Goal: Find specific page/section: Find specific page/section

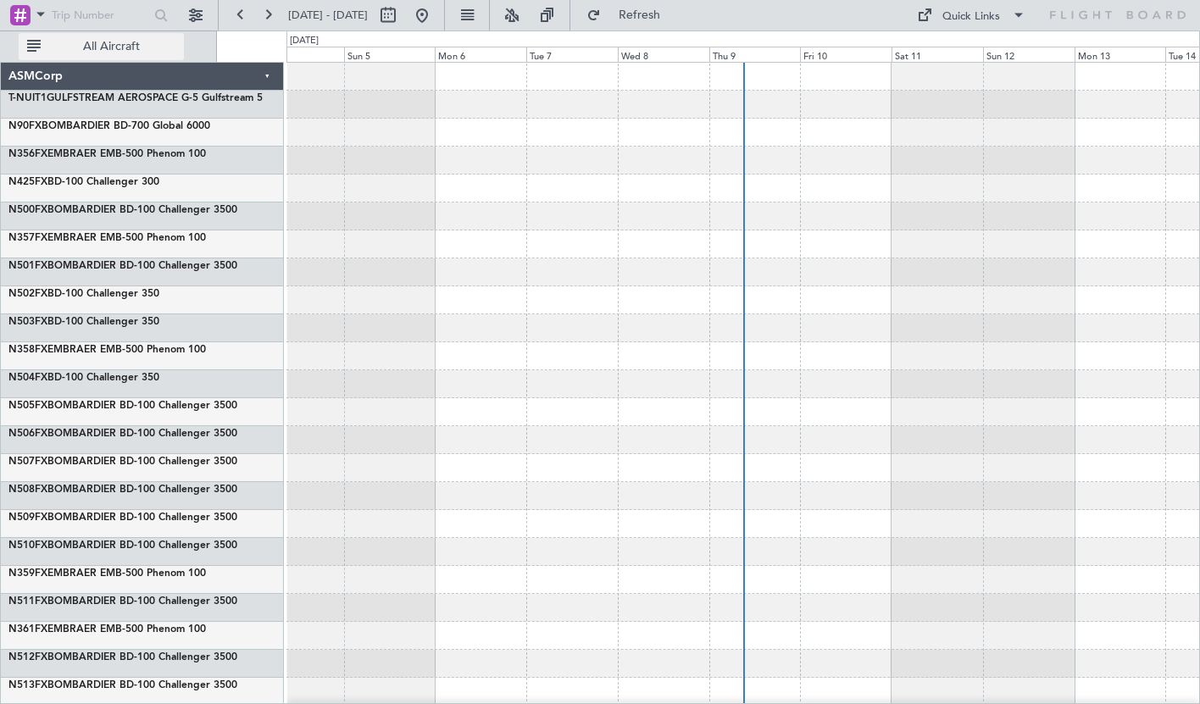
click at [92, 46] on span "All Aircraft" at bounding box center [111, 47] width 135 height 12
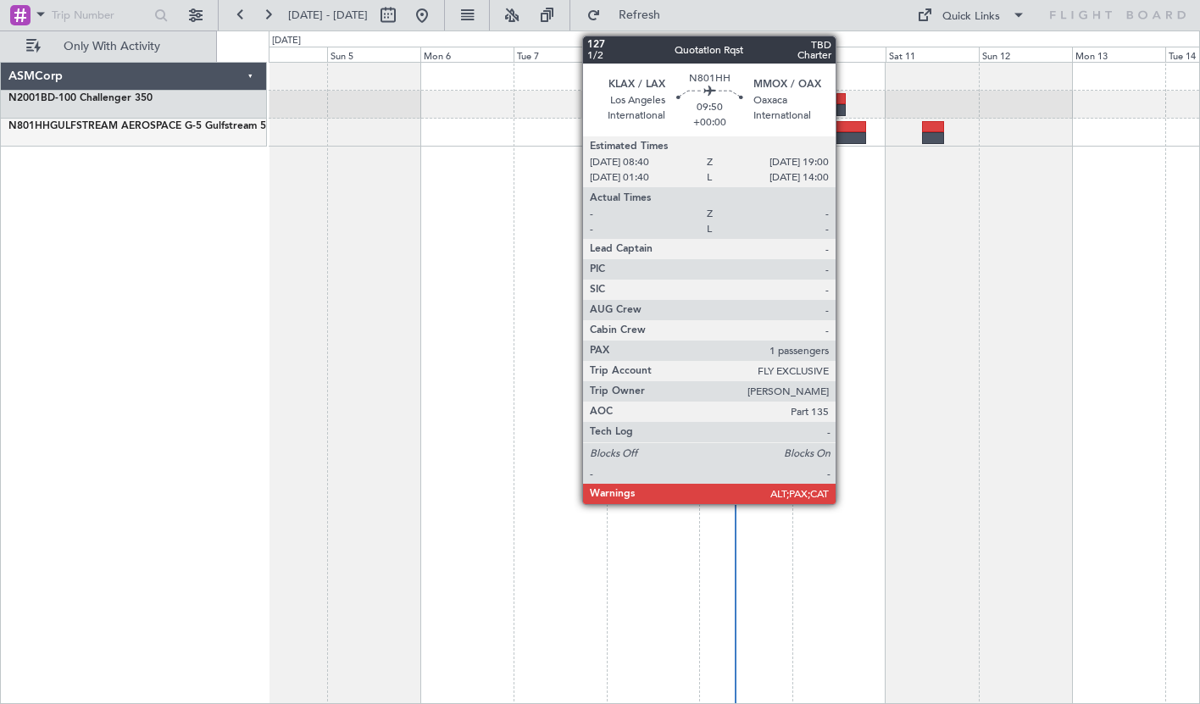
click at [843, 137] on div at bounding box center [845, 138] width 41 height 12
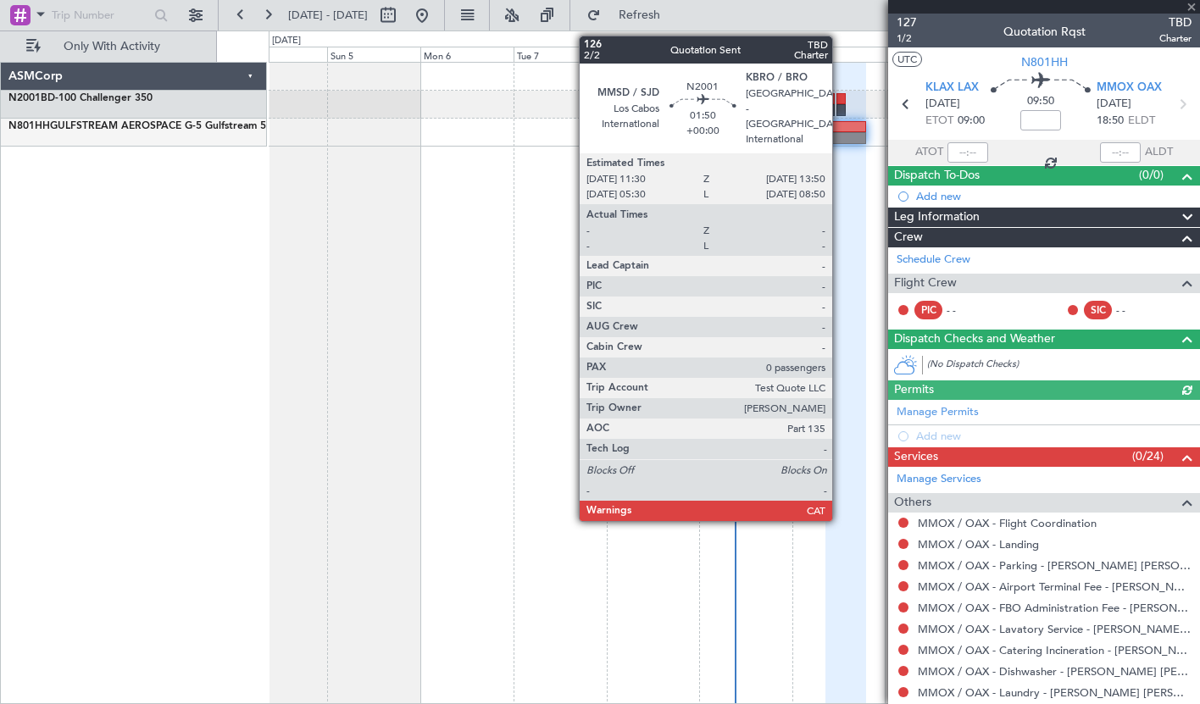
click at [840, 110] on div at bounding box center [840, 110] width 9 height 12
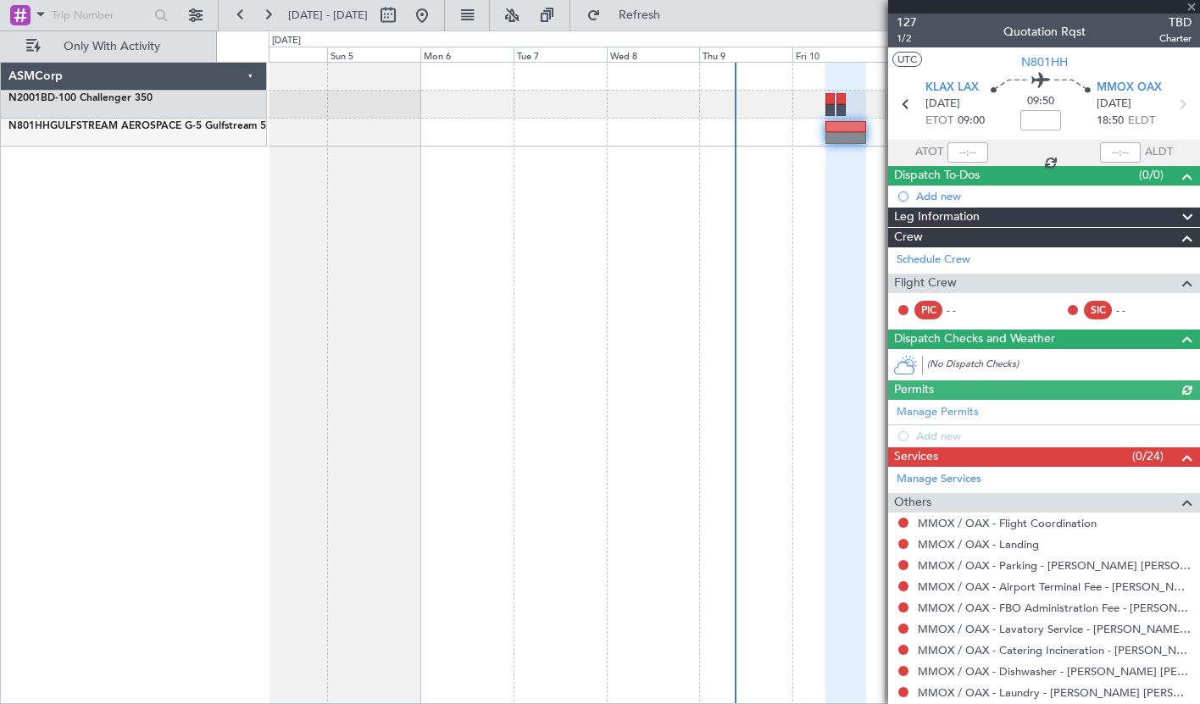
type input "0"
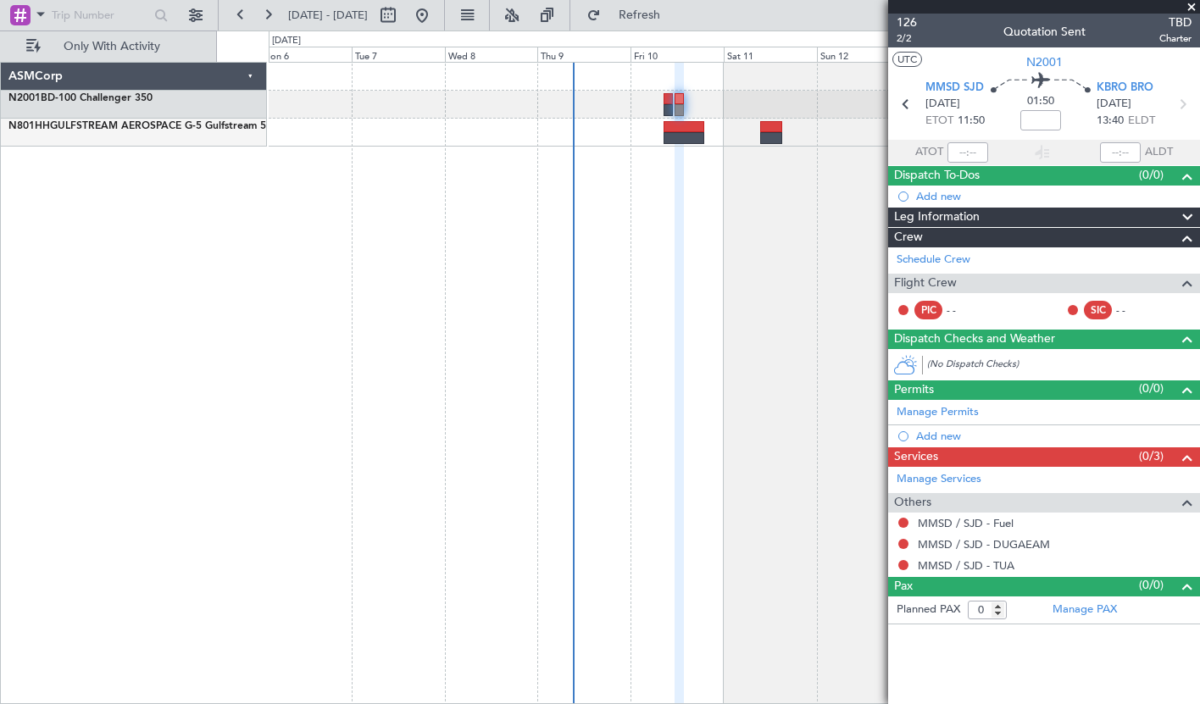
click at [658, 202] on div at bounding box center [734, 383] width 931 height 642
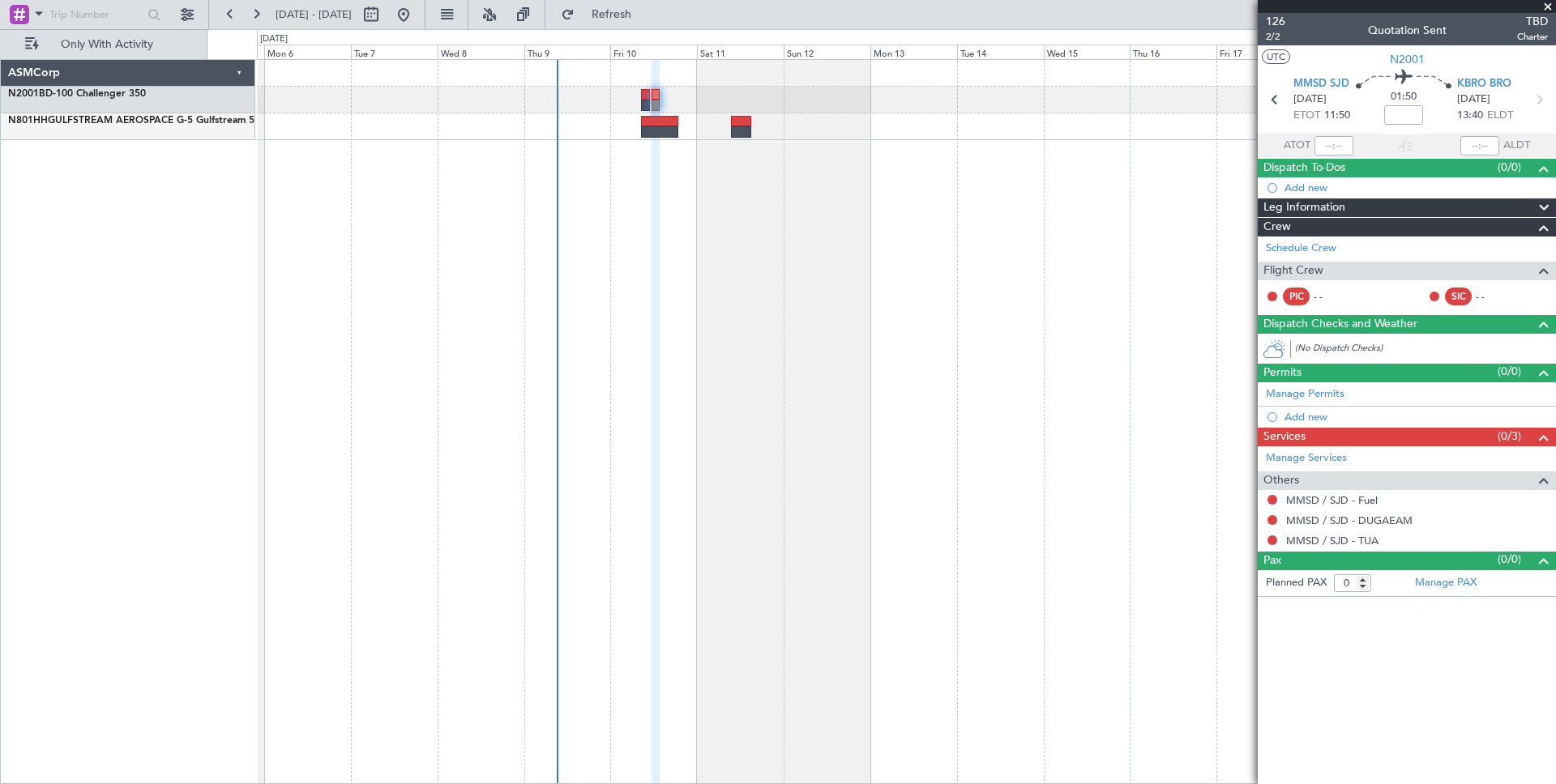
click at [1147, 5] on span at bounding box center [1547, 7] width 16 height 14
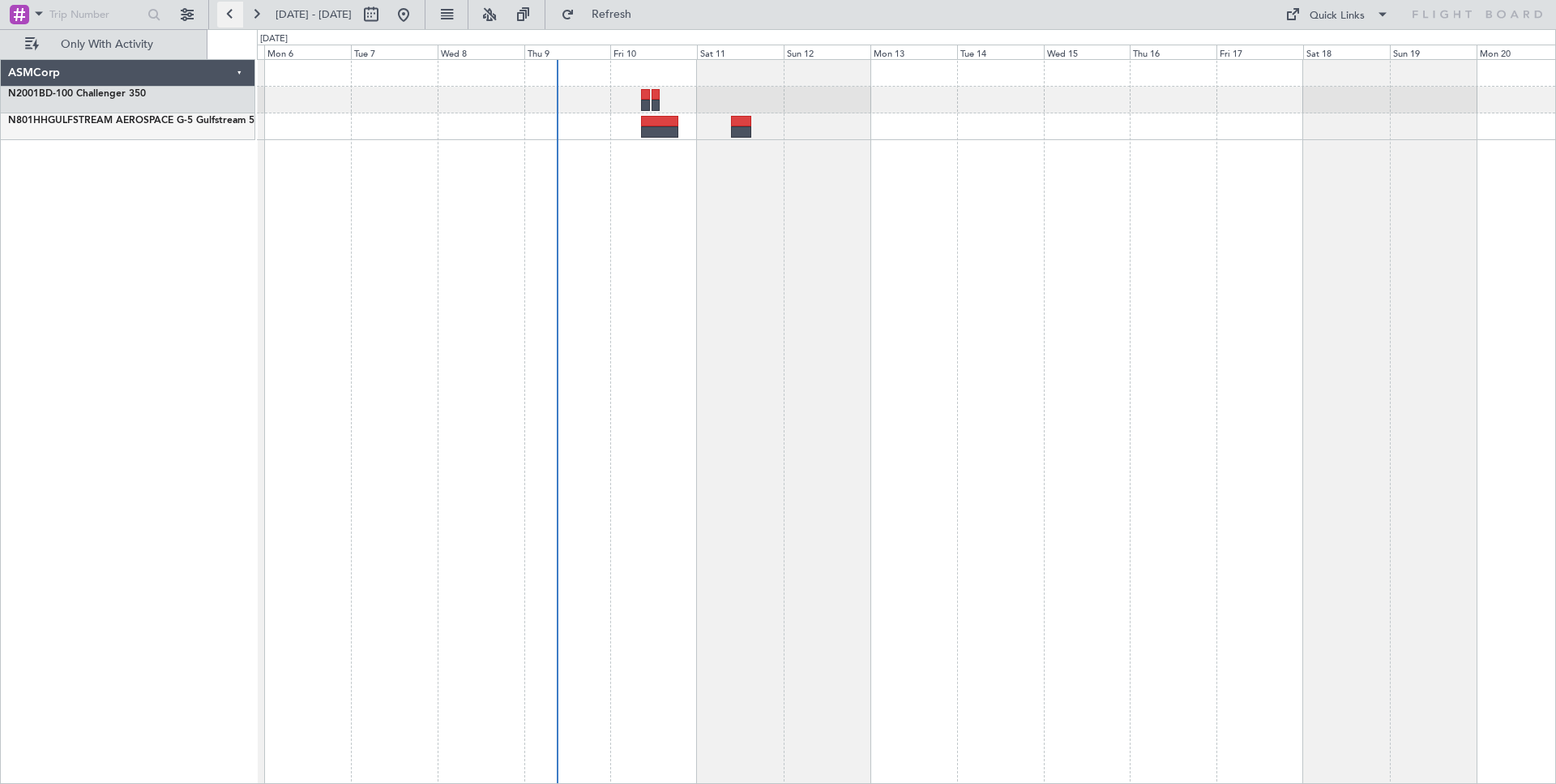
click at [231, 18] on button at bounding box center [230, 14] width 26 height 26
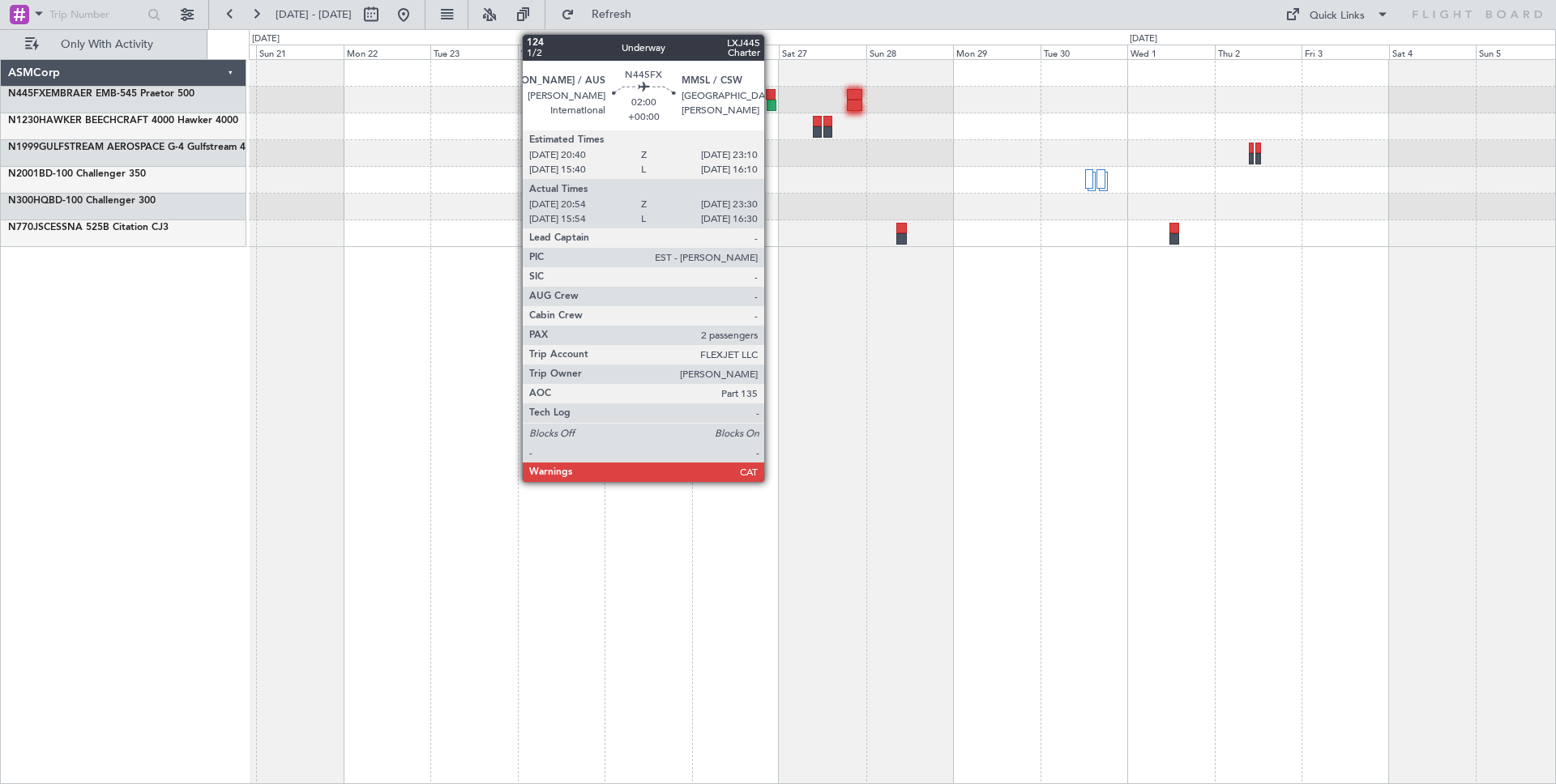
click at [772, 106] on div at bounding box center [772, 105] width 10 height 11
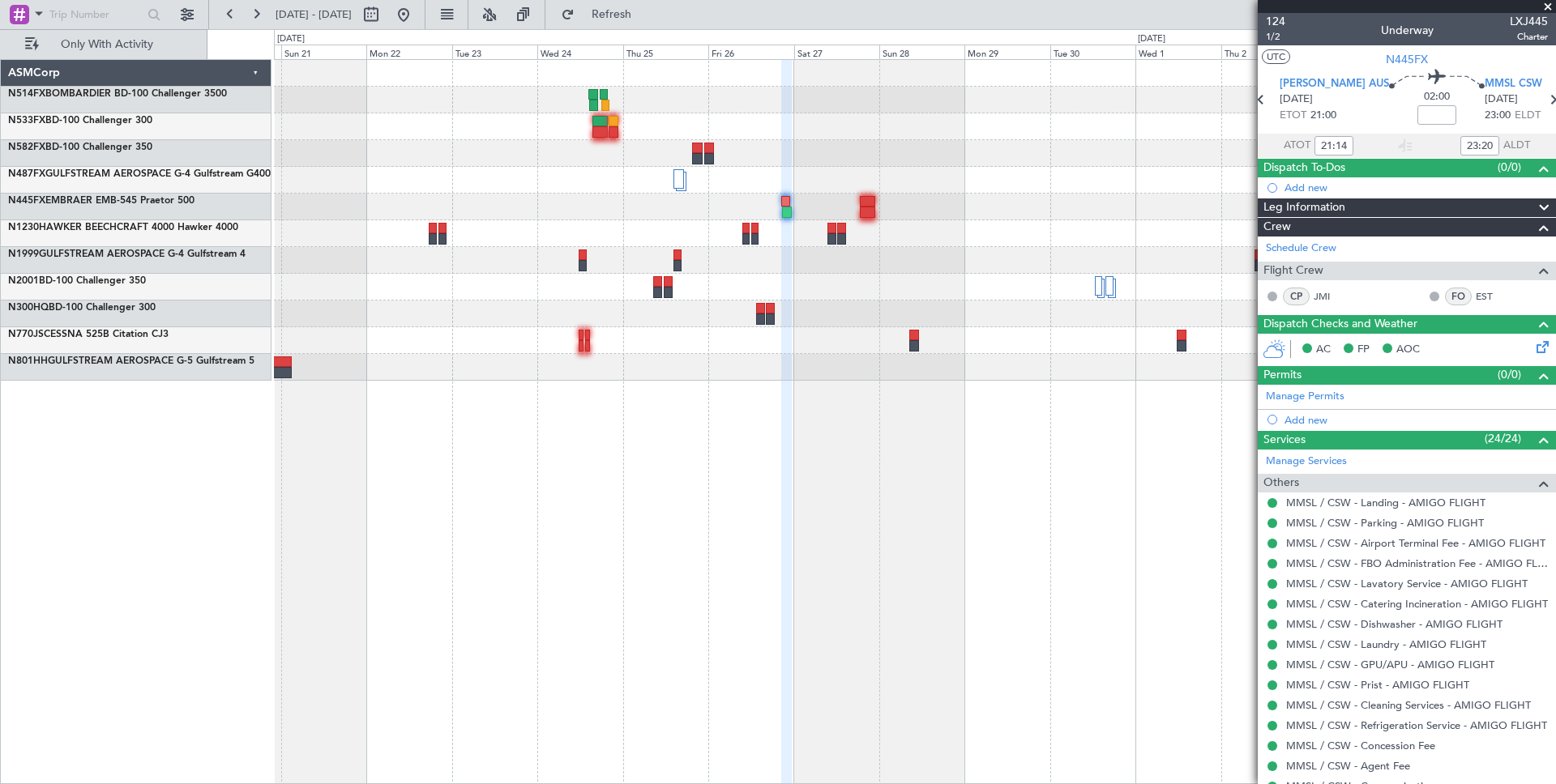
click at [1147, 347] on icon at bounding box center [1540, 344] width 13 height 13
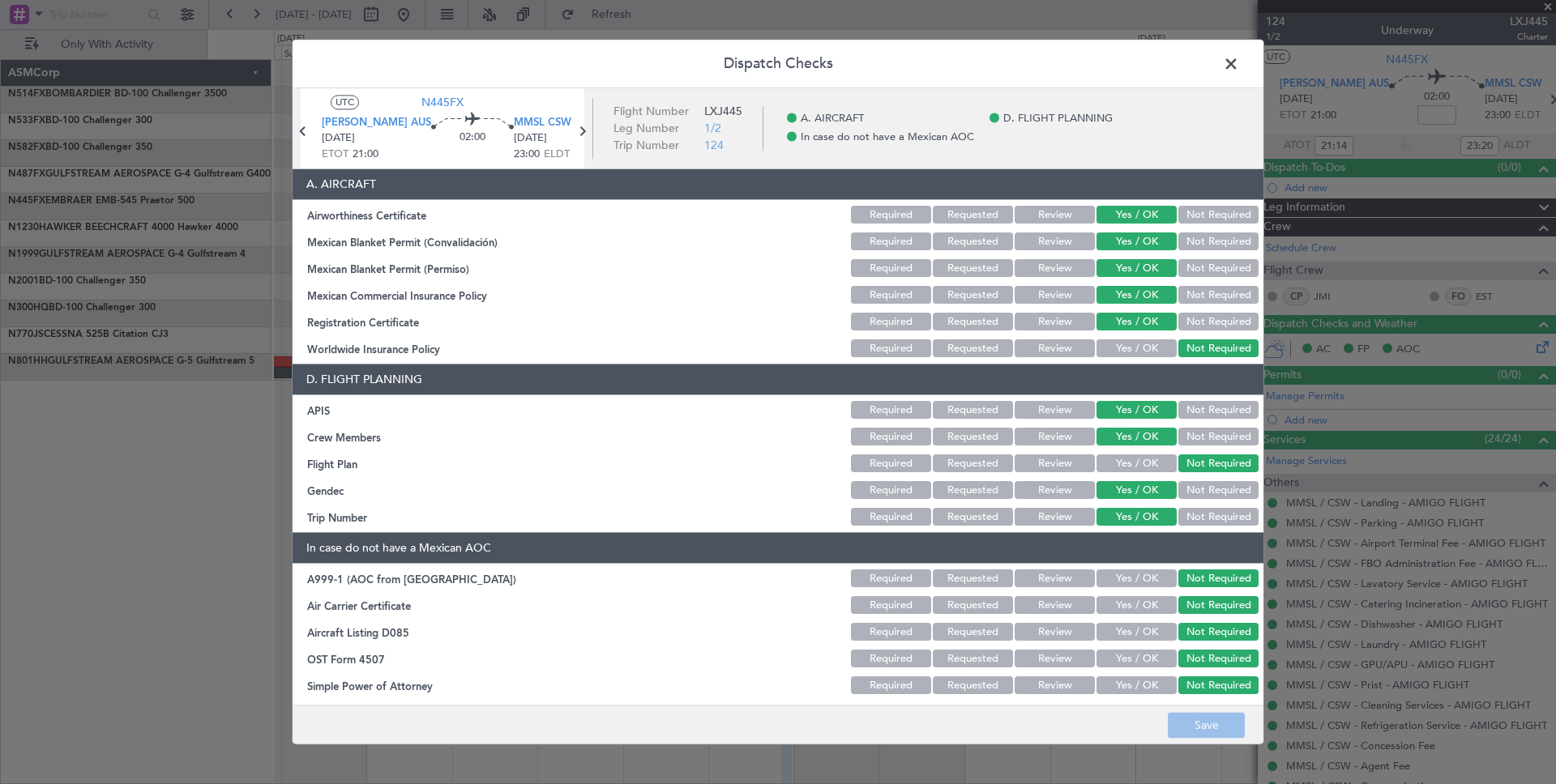
click at [1147, 65] on span at bounding box center [1239, 68] width 0 height 33
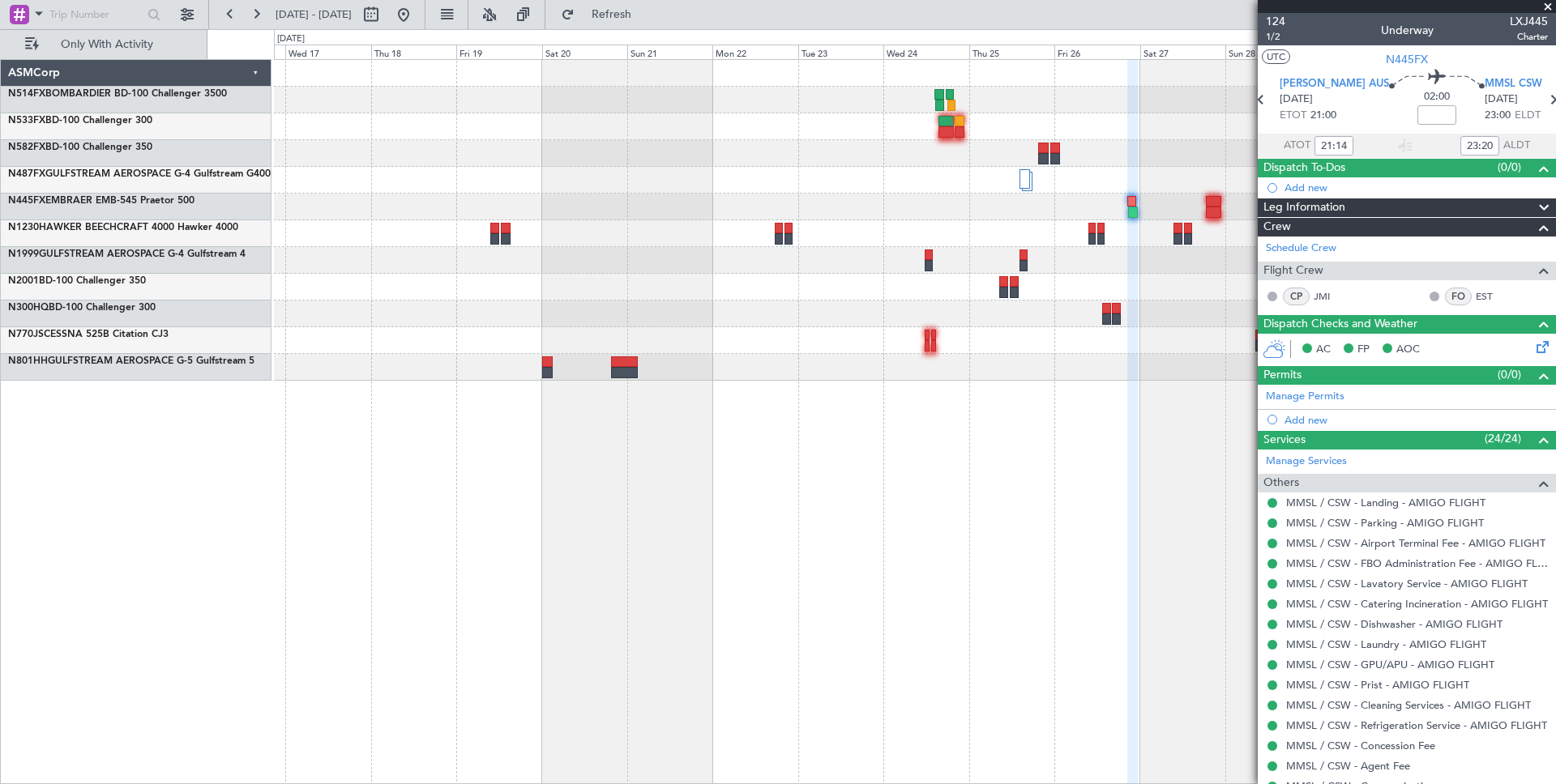
click at [924, 377] on div at bounding box center [914, 221] width 1282 height 321
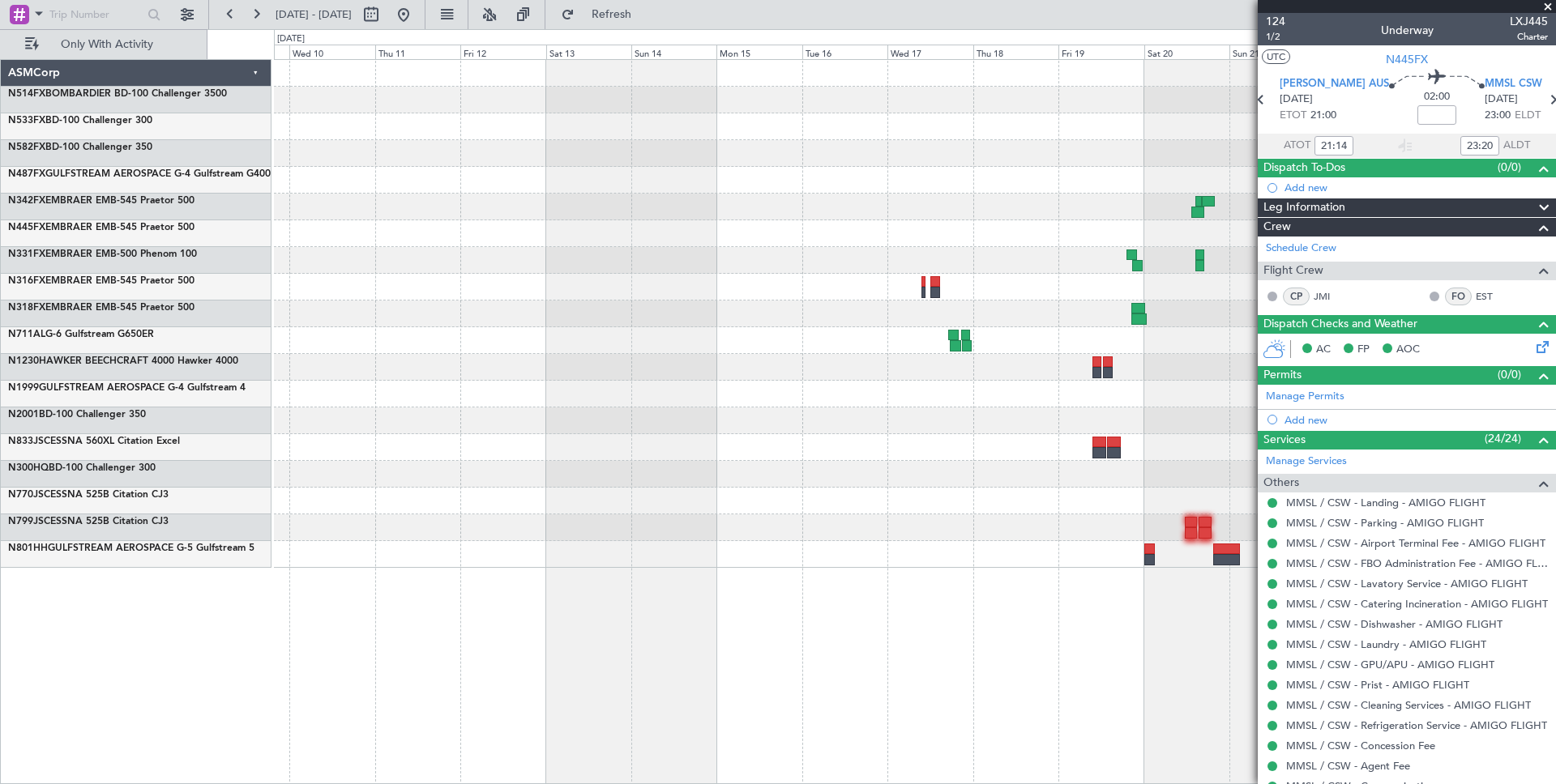
click at [964, 240] on div at bounding box center [914, 234] width 1282 height 27
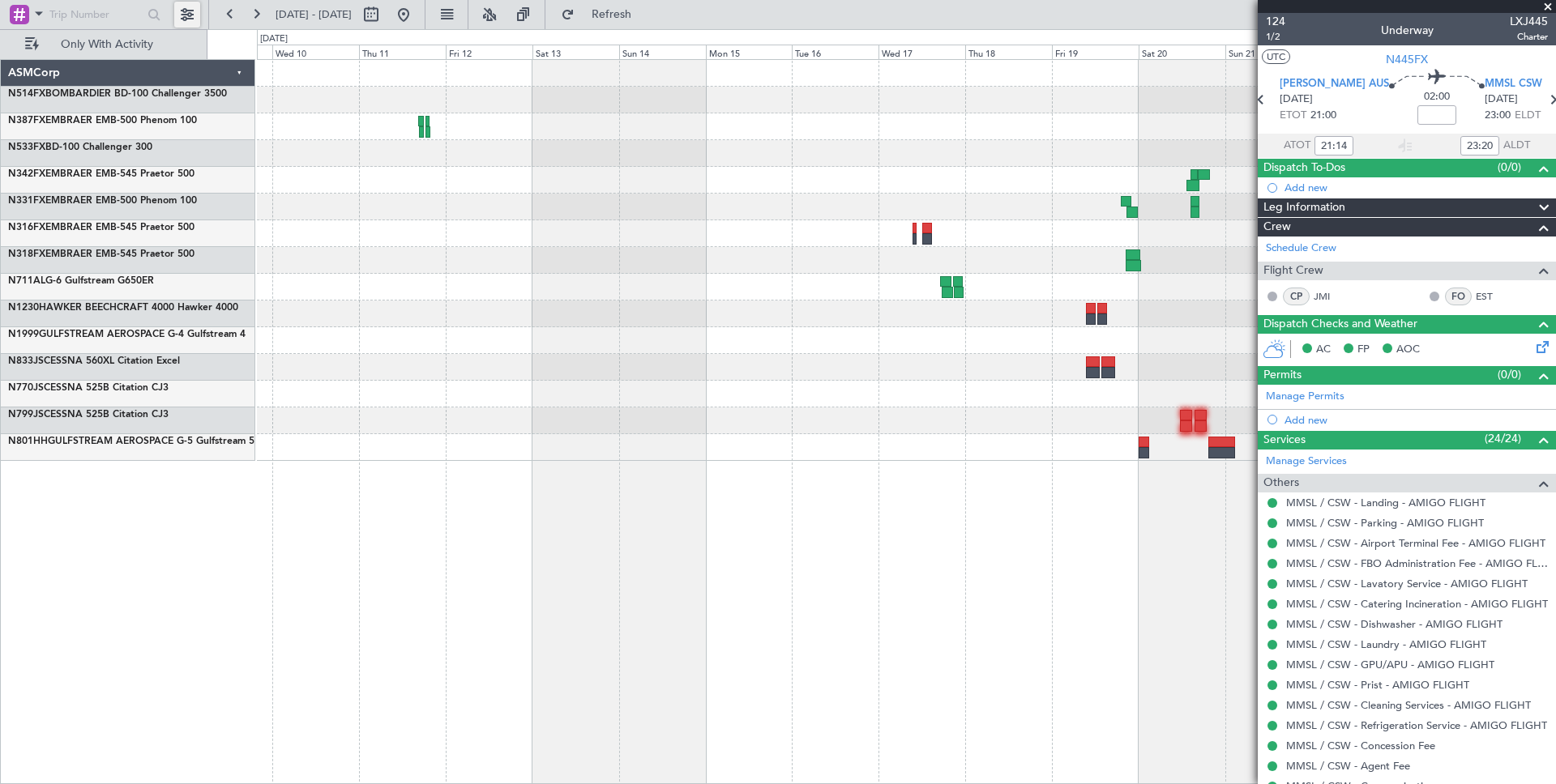
click at [185, 12] on button at bounding box center [186, 14] width 26 height 26
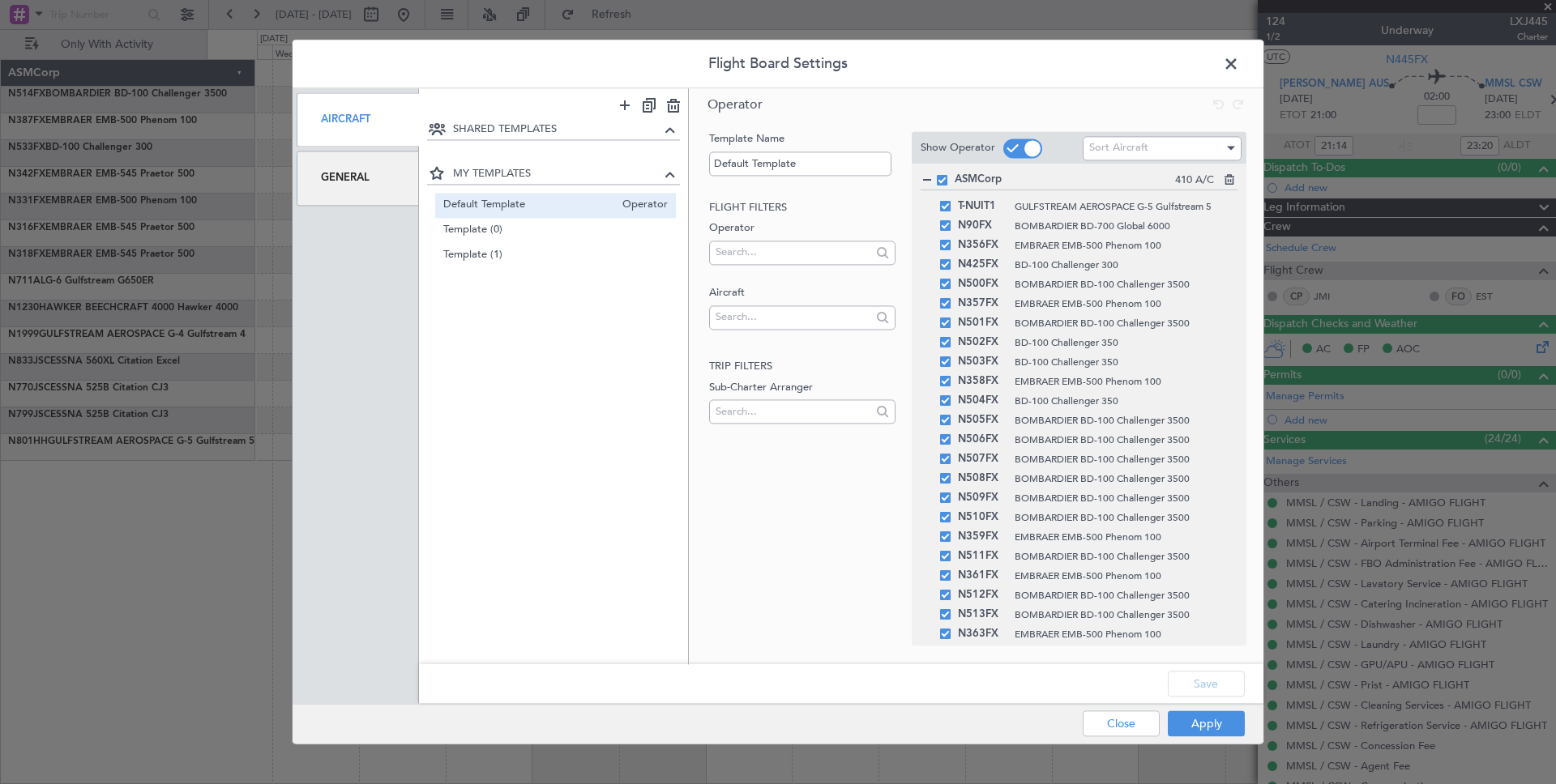
click at [364, 187] on div "General" at bounding box center [358, 178] width 122 height 54
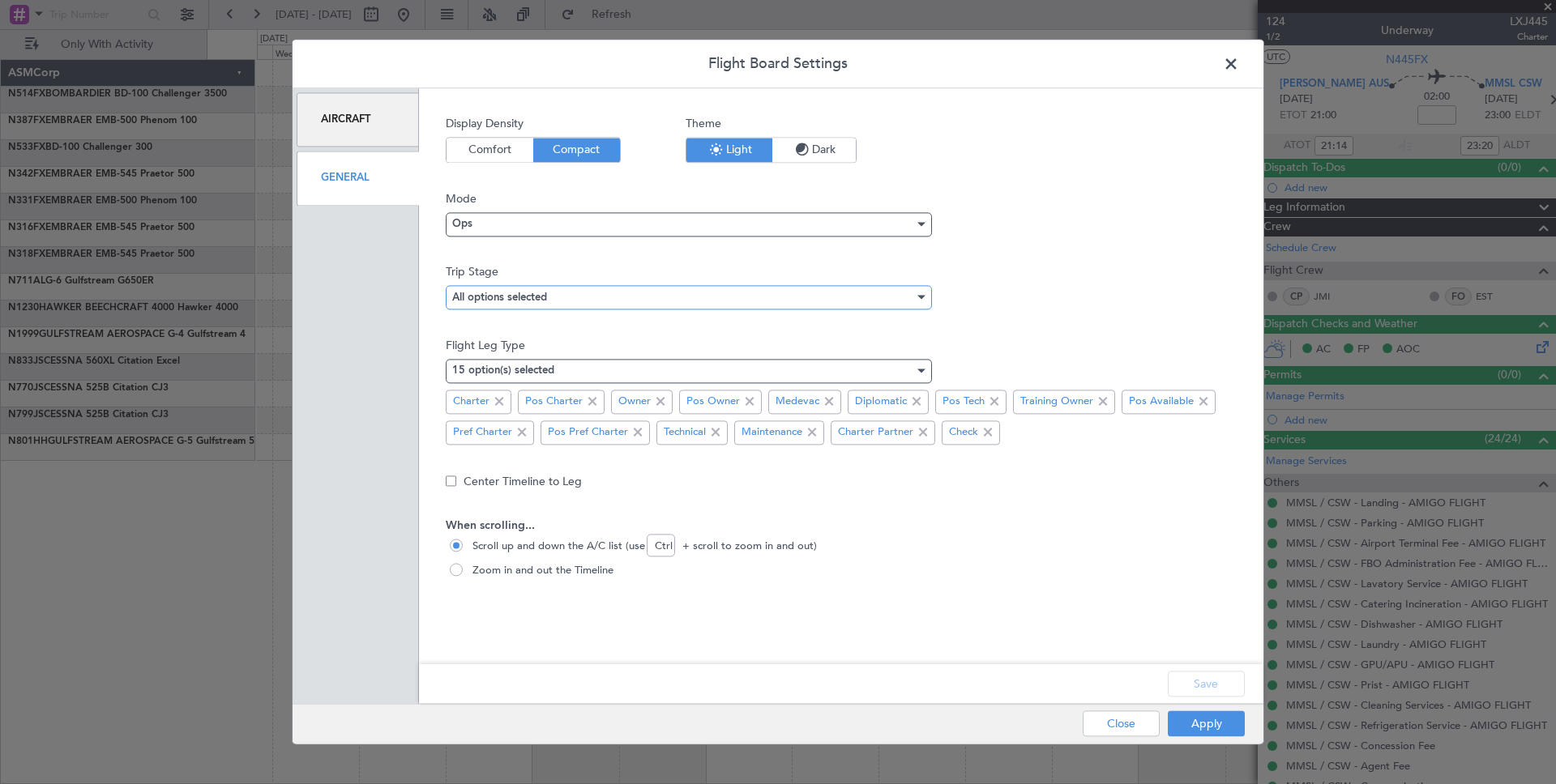
click at [582, 301] on div "All options selected" at bounding box center [683, 296] width 462 height 24
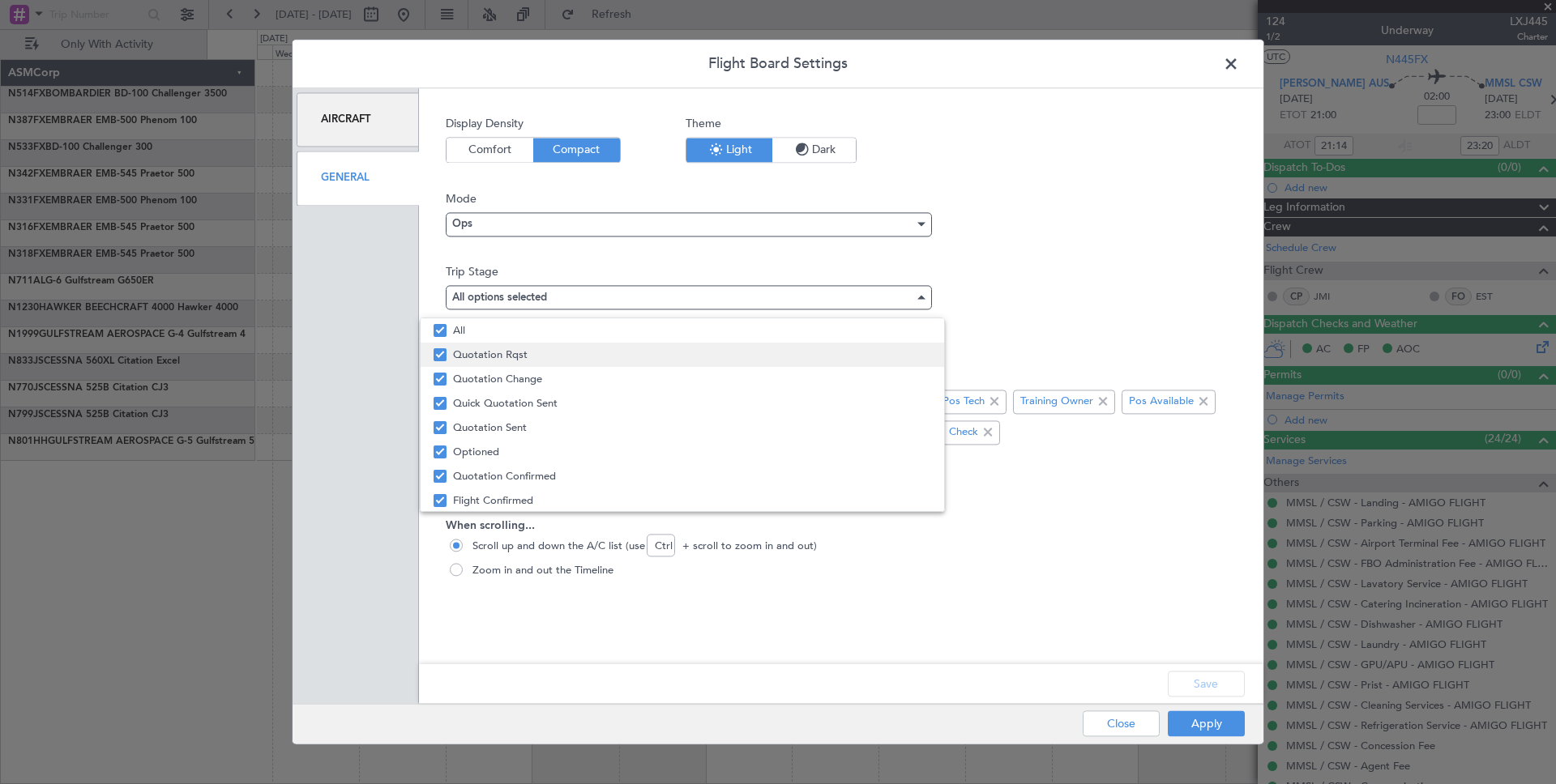
click at [441, 353] on mat-pseudo-checkbox at bounding box center [440, 355] width 13 height 13
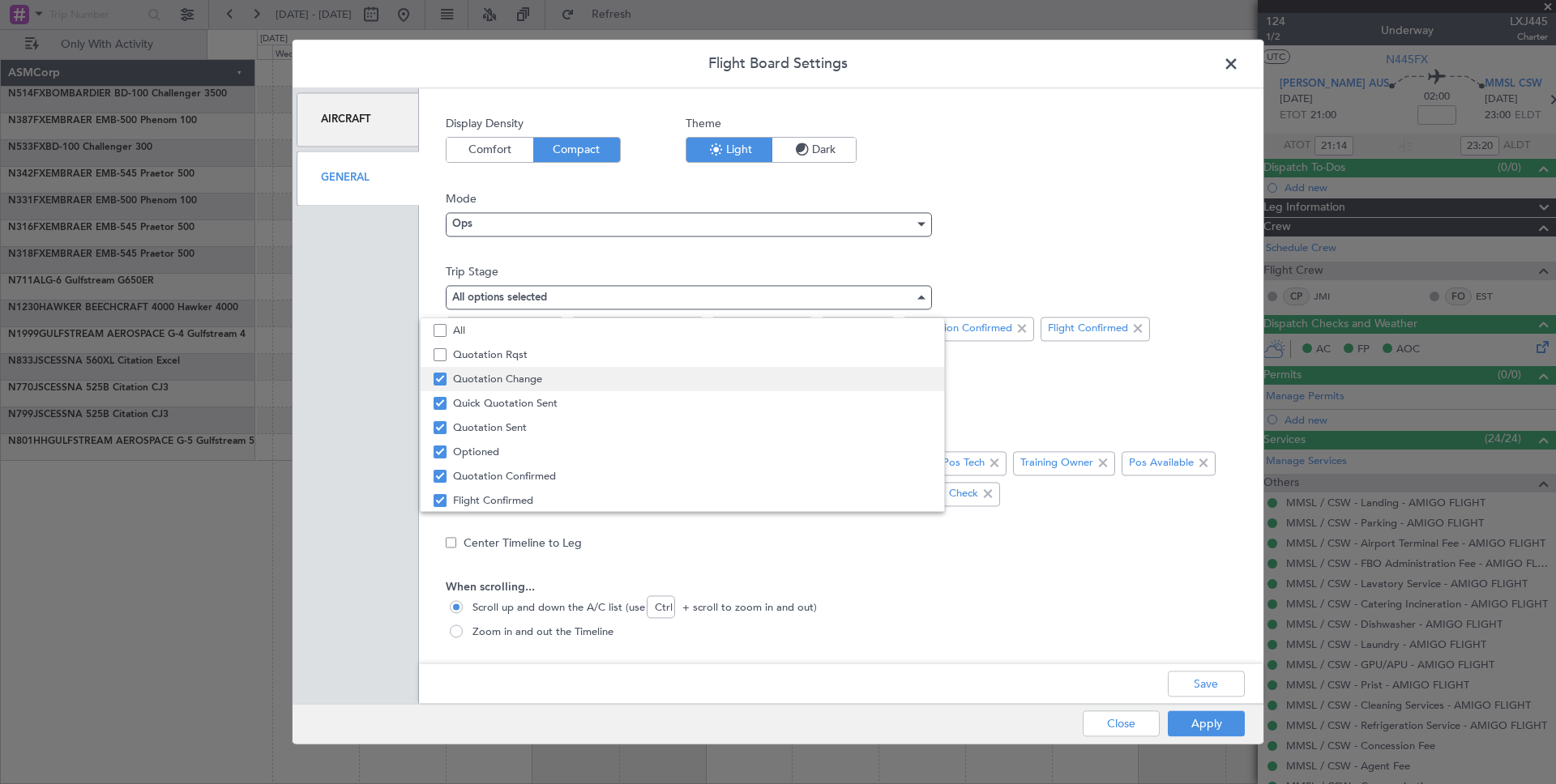
click at [441, 374] on mat-pseudo-checkbox at bounding box center [440, 380] width 13 height 13
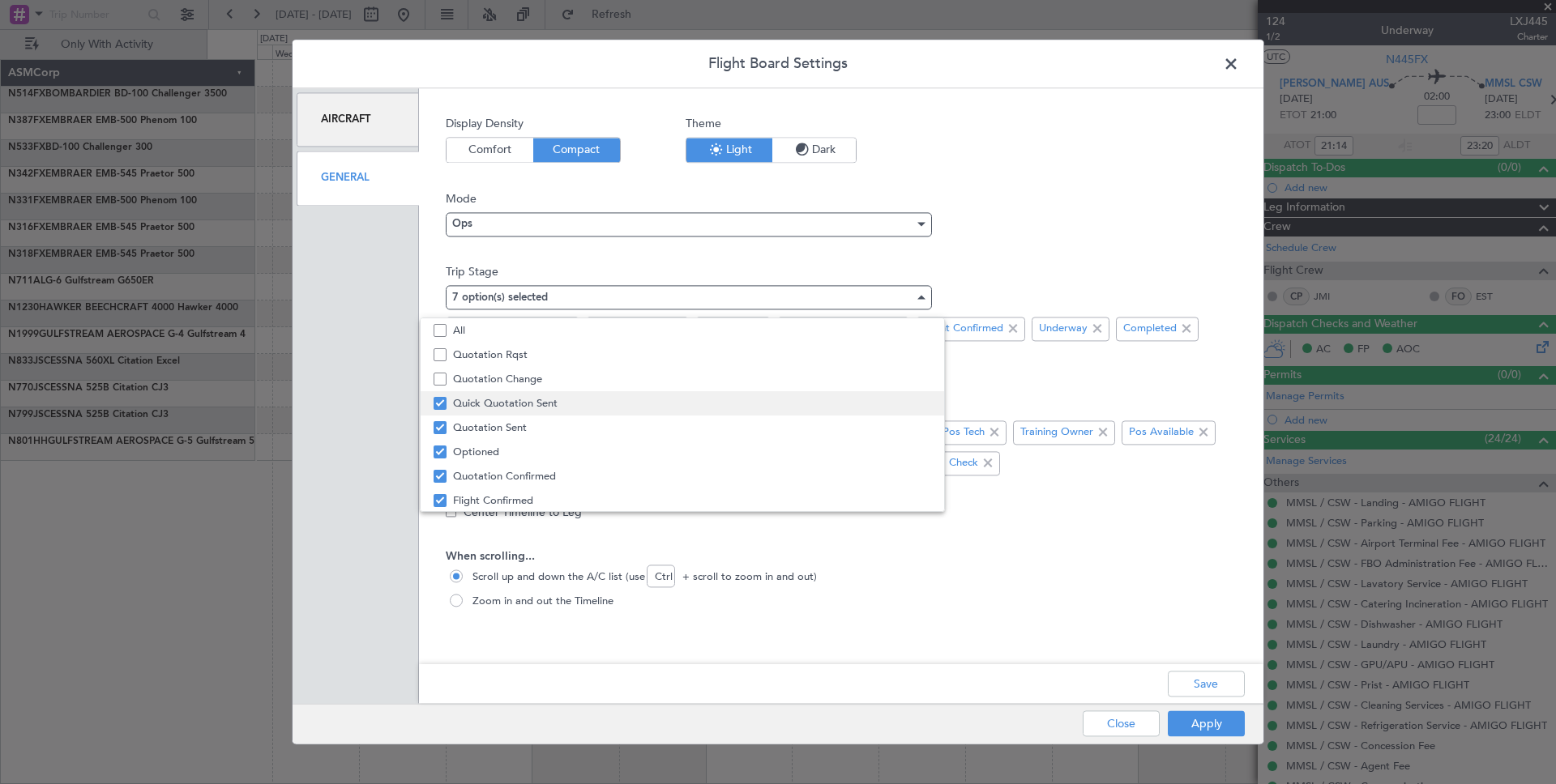
click at [441, 391] on mat-option "Quick Quotation Sent" at bounding box center [682, 403] width 523 height 24
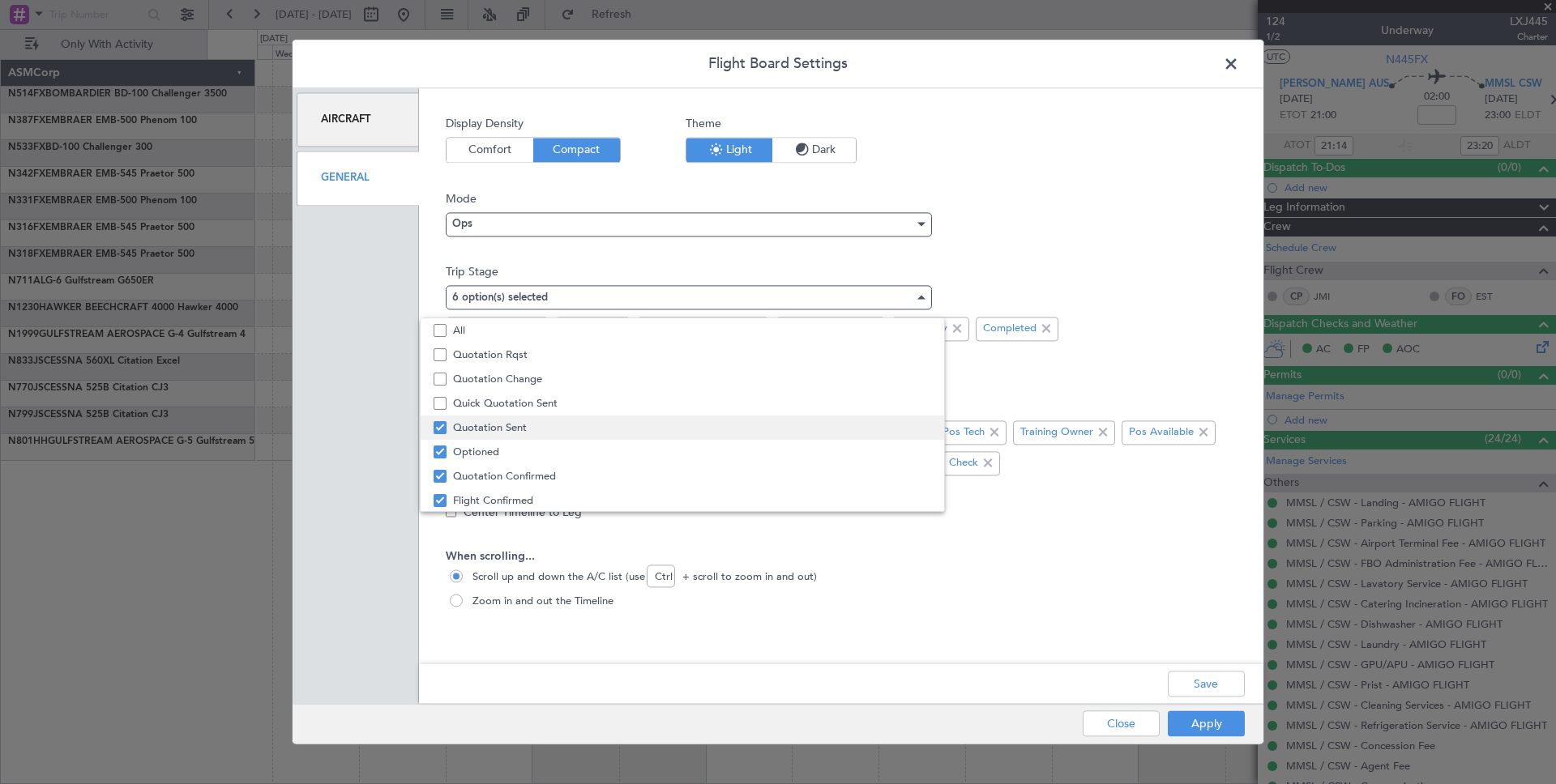
click at [440, 425] on mat-pseudo-checkbox at bounding box center [440, 428] width 13 height 13
click at [442, 455] on mat-pseudo-checkbox at bounding box center [440, 452] width 13 height 13
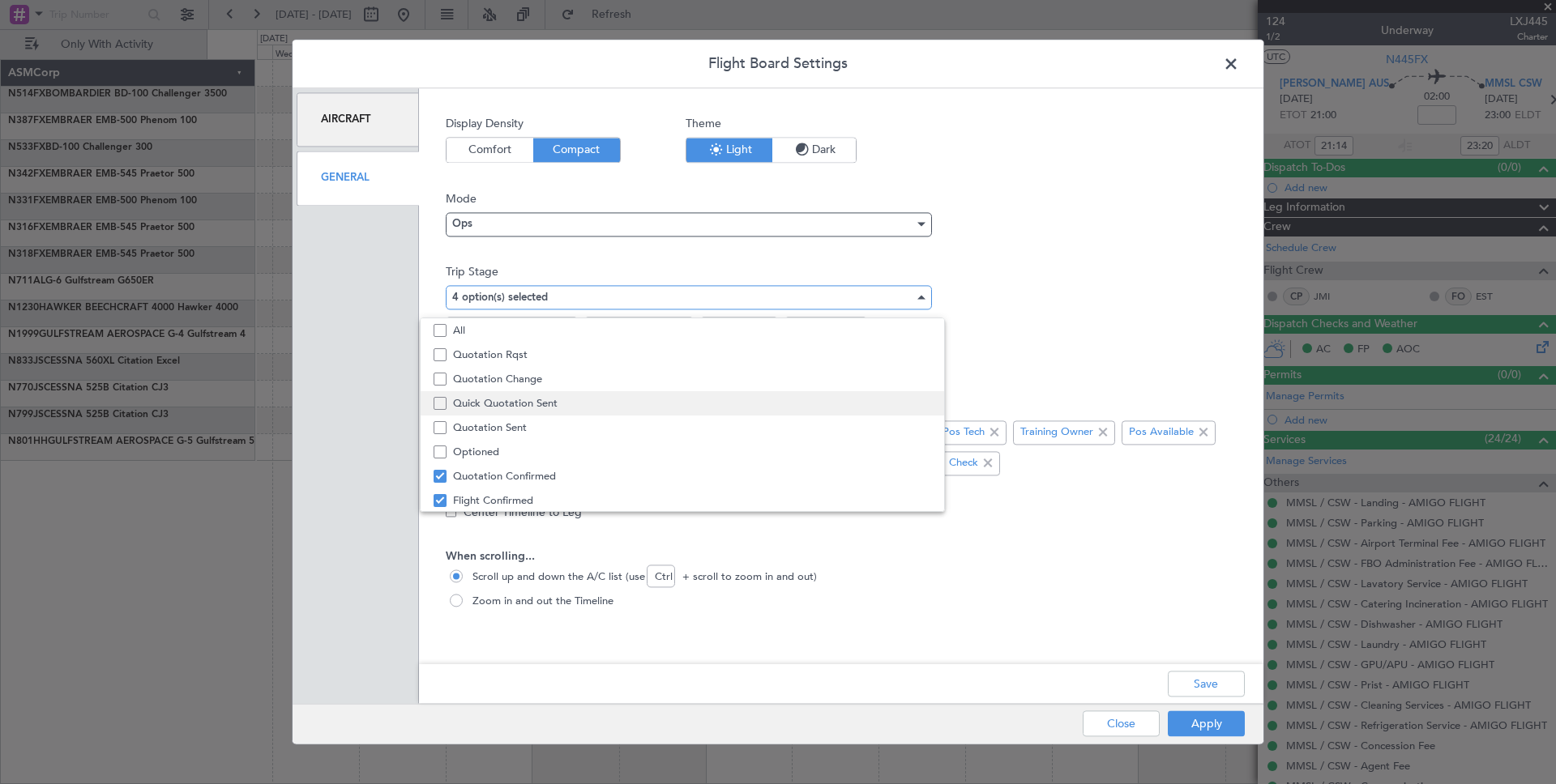
scroll to position [51, 0]
click at [1147, 672] on div at bounding box center [778, 392] width 1556 height 784
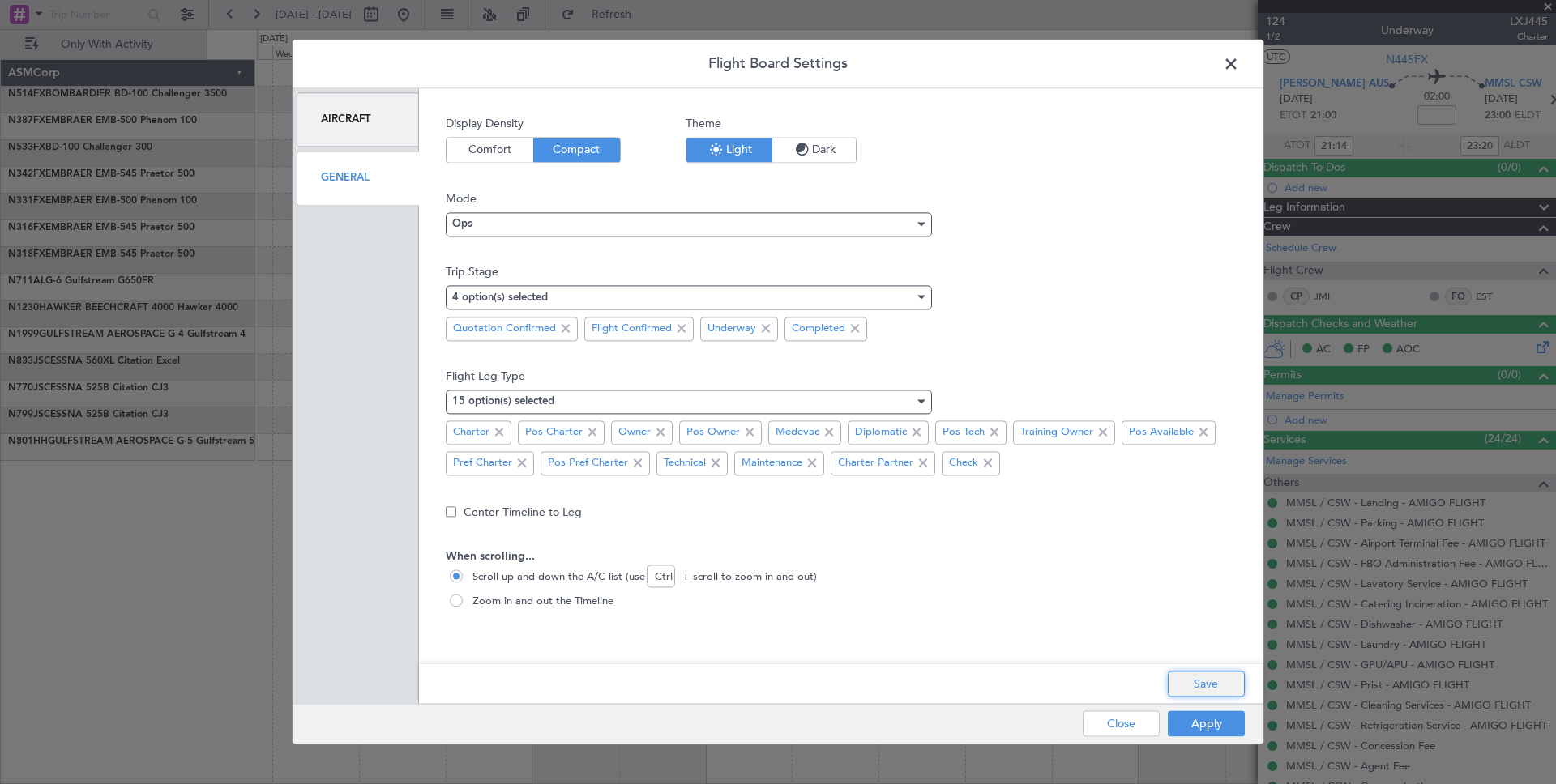
click at [1147, 672] on button "Save" at bounding box center [1206, 685] width 77 height 26
click at [1147, 672] on button "Apply" at bounding box center [1206, 724] width 77 height 26
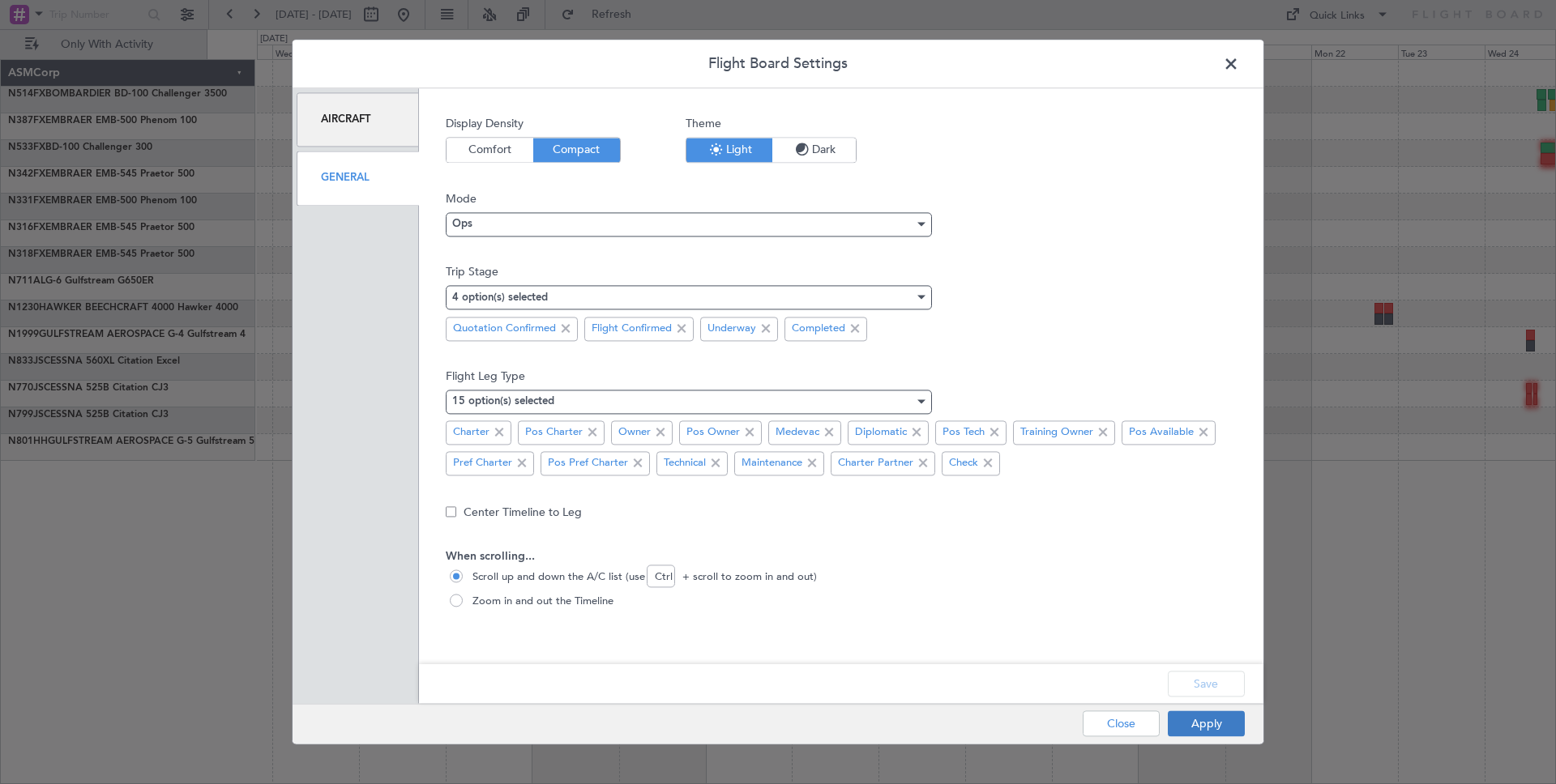
type input "0"
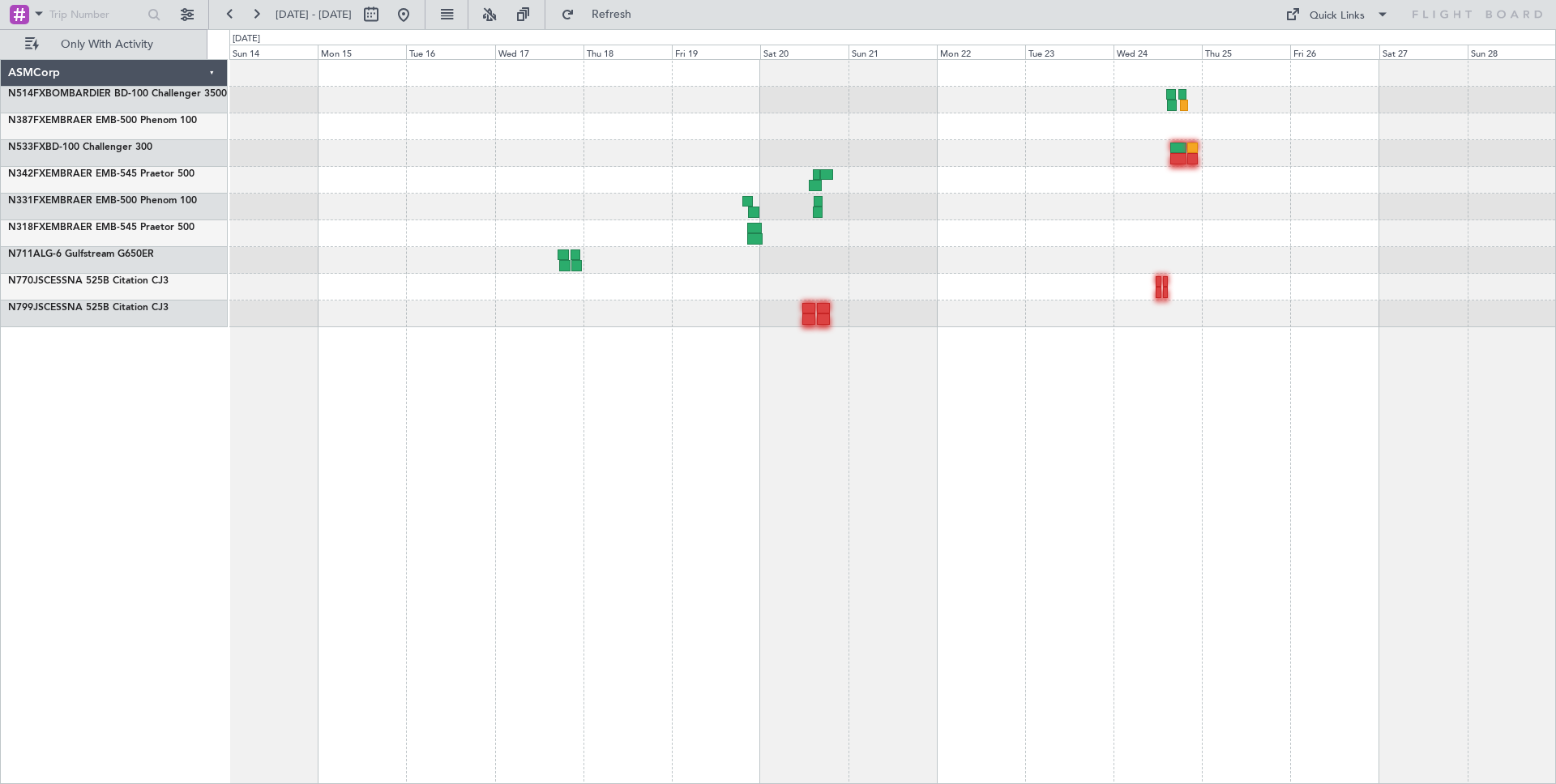
click at [974, 294] on div at bounding box center [892, 287] width 1326 height 27
click at [225, 9] on button at bounding box center [230, 14] width 26 height 26
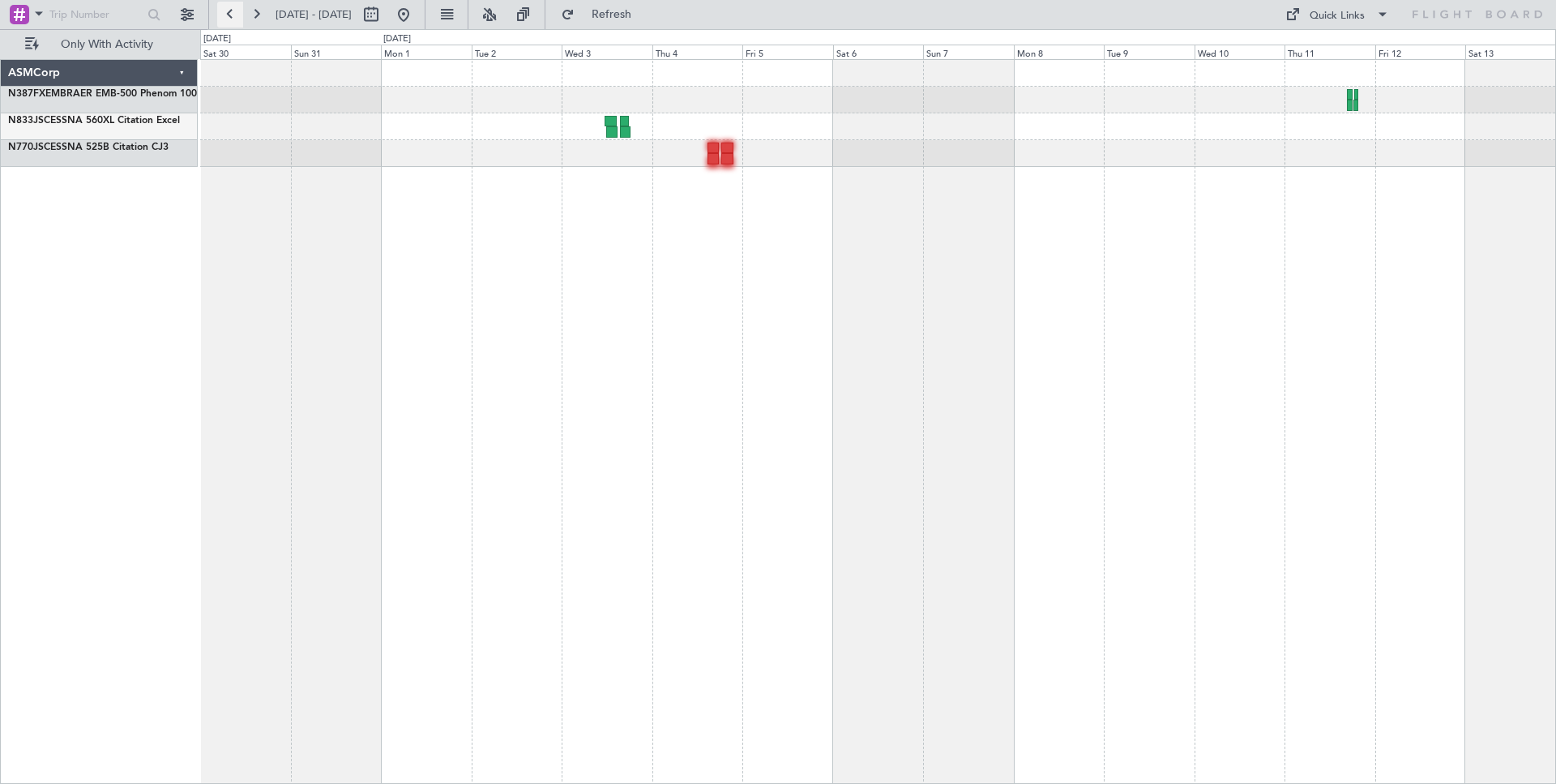
click at [228, 18] on button at bounding box center [230, 14] width 26 height 26
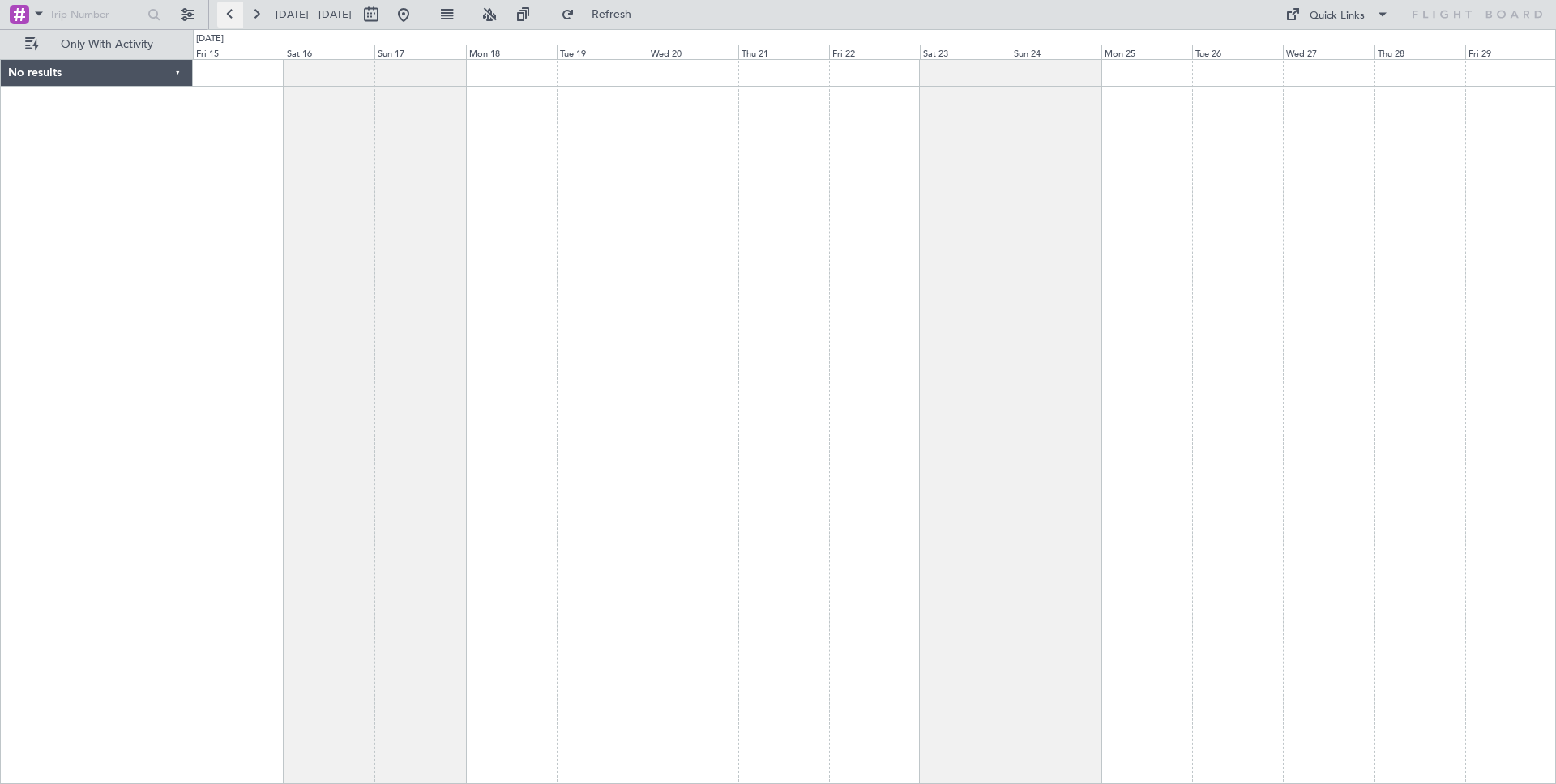
click at [227, 17] on button at bounding box center [230, 14] width 26 height 26
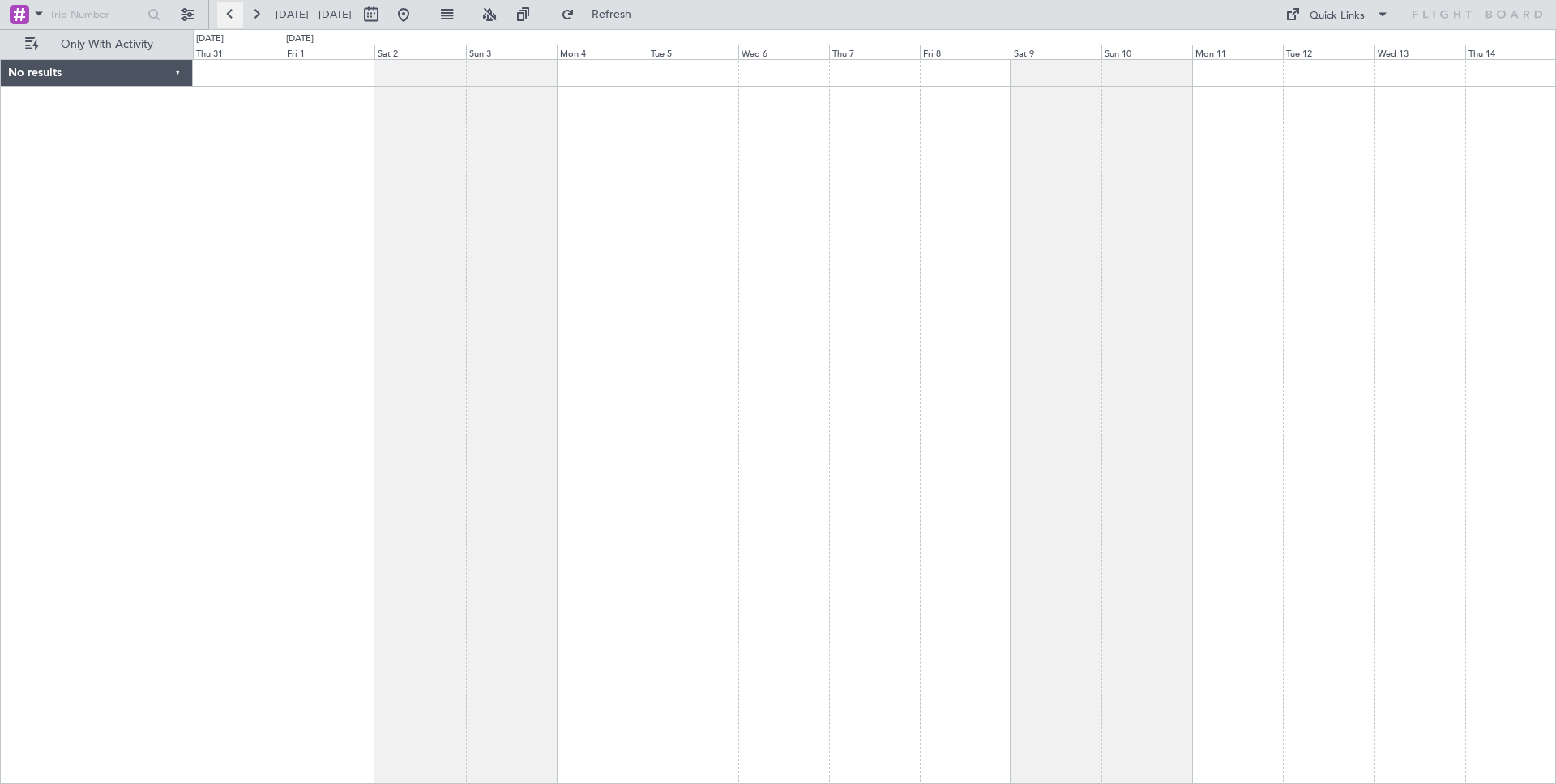
click at [227, 17] on button at bounding box center [230, 14] width 26 height 26
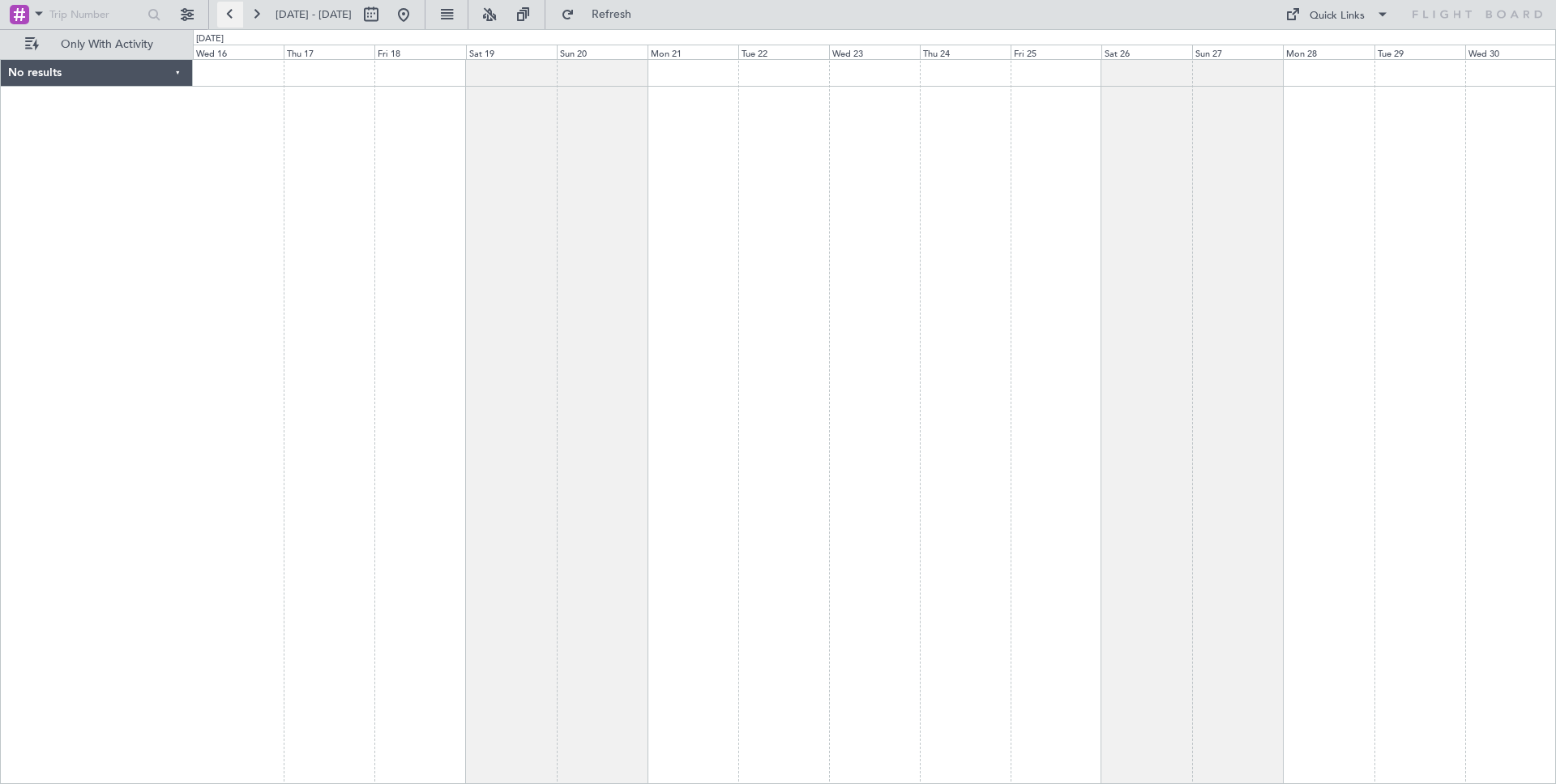
click at [227, 17] on button at bounding box center [230, 14] width 26 height 26
